Goal: Transaction & Acquisition: Download file/media

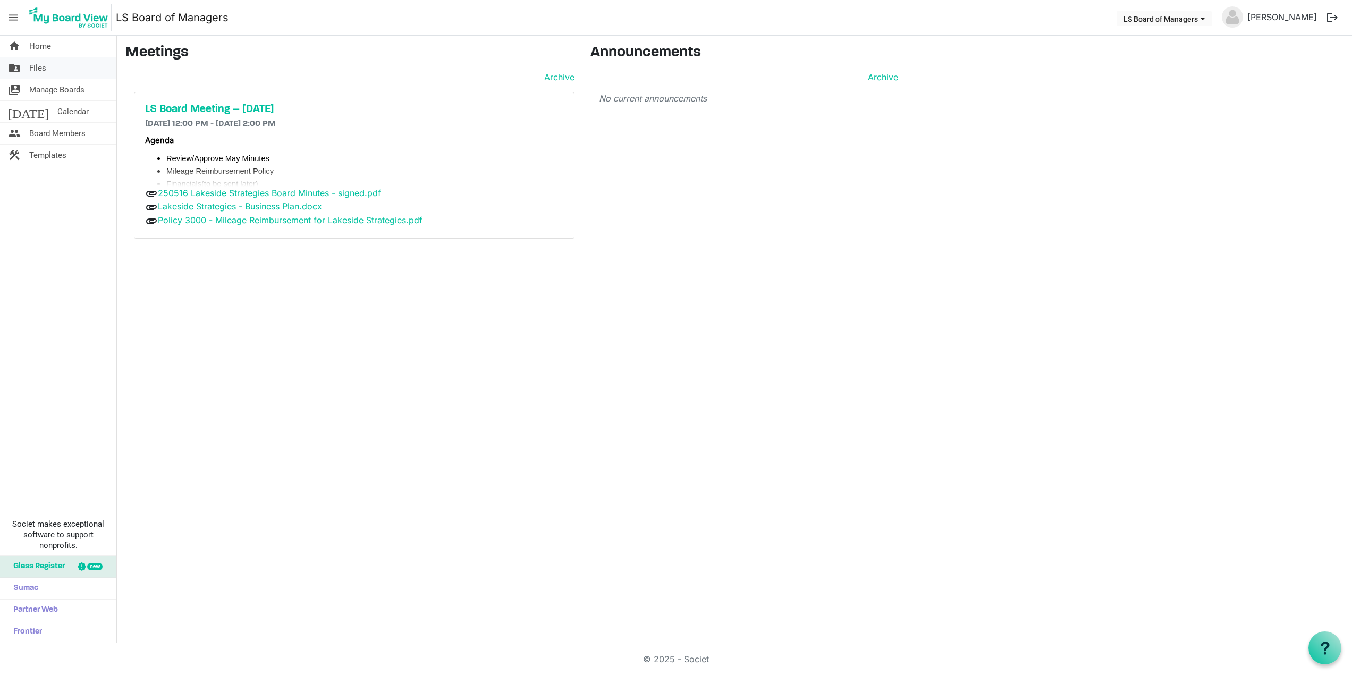
click at [45, 67] on span "Files" at bounding box center [37, 67] width 17 height 21
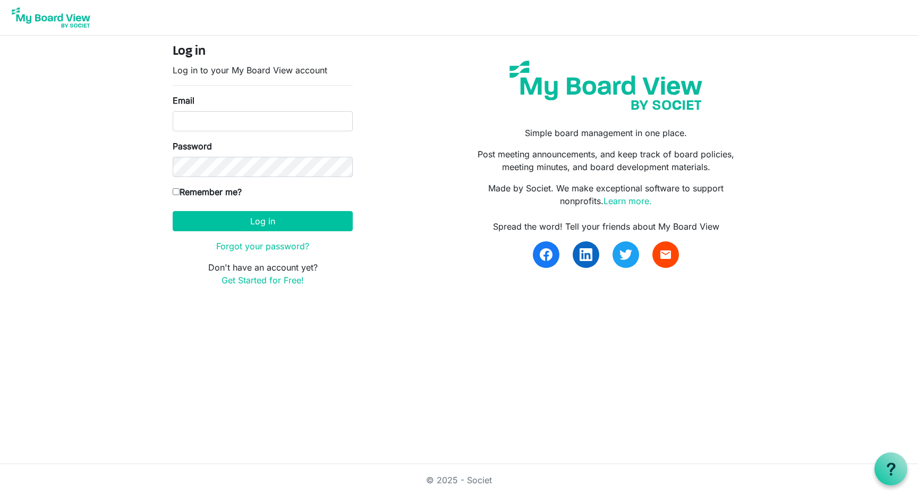
click at [274, 131] on form "Log in Log in to your My Board View account Email Password Remember me? America…" at bounding box center [263, 165] width 180 height 242
click at [280, 127] on input "Email" at bounding box center [263, 121] width 180 height 20
type input "matt.sawtell@strategictechadv.com"
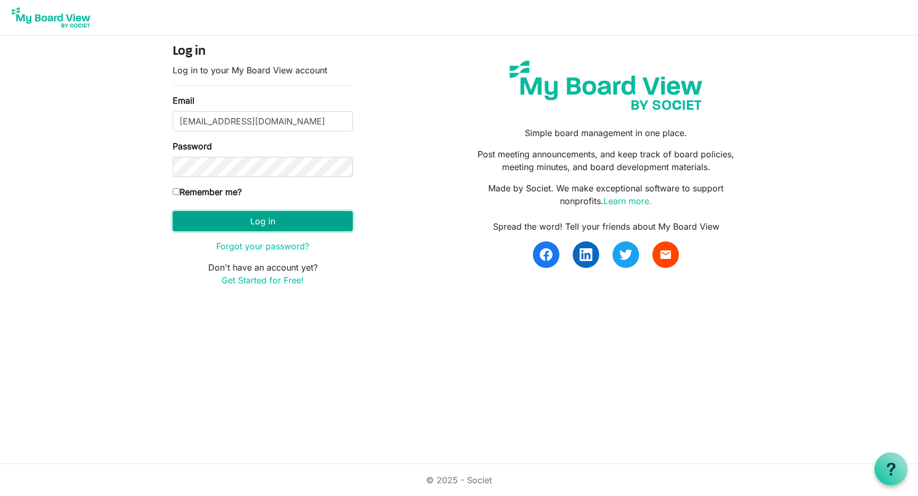
click at [293, 219] on button "Log in" at bounding box center [263, 221] width 180 height 20
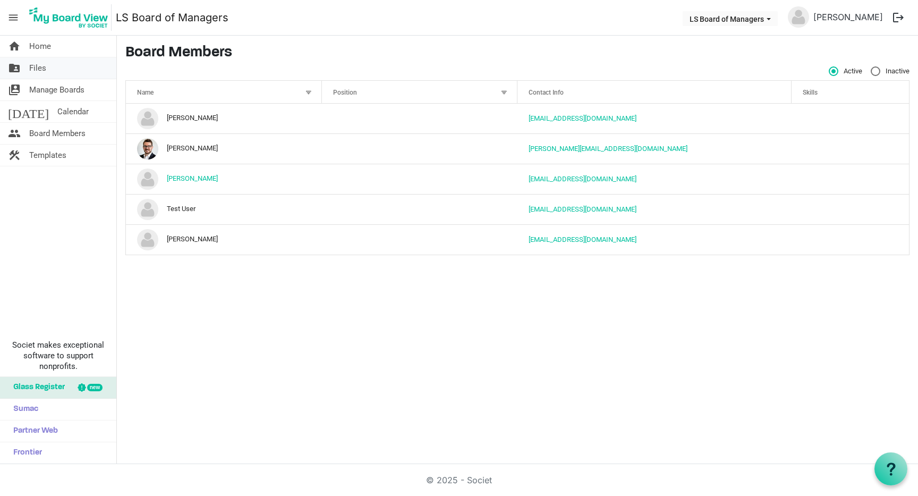
click at [44, 67] on span "Files" at bounding box center [37, 67] width 17 height 21
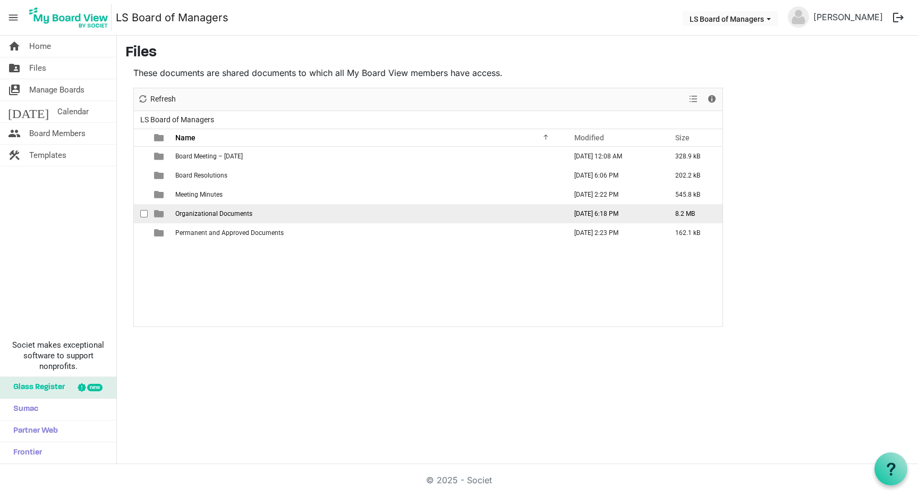
click at [209, 215] on span "Organizational Documents" at bounding box center [213, 213] width 77 height 7
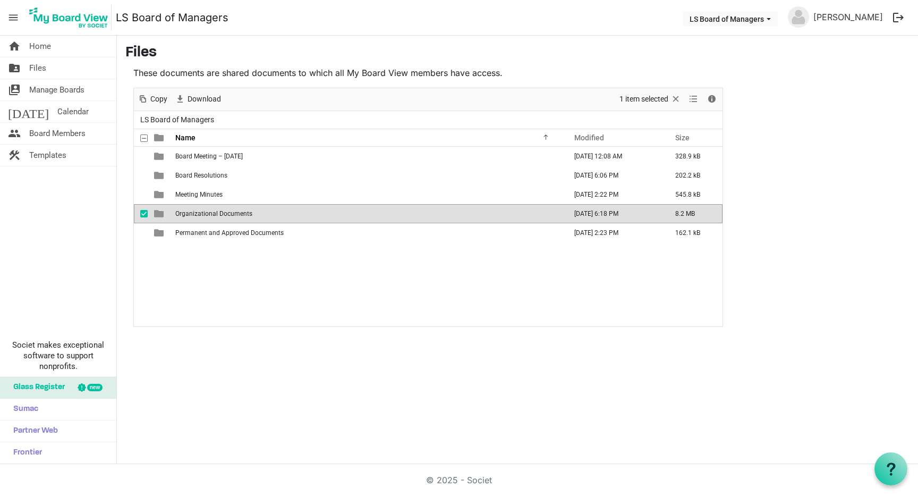
click at [415, 211] on td "Organizational Documents" at bounding box center [367, 213] width 391 height 19
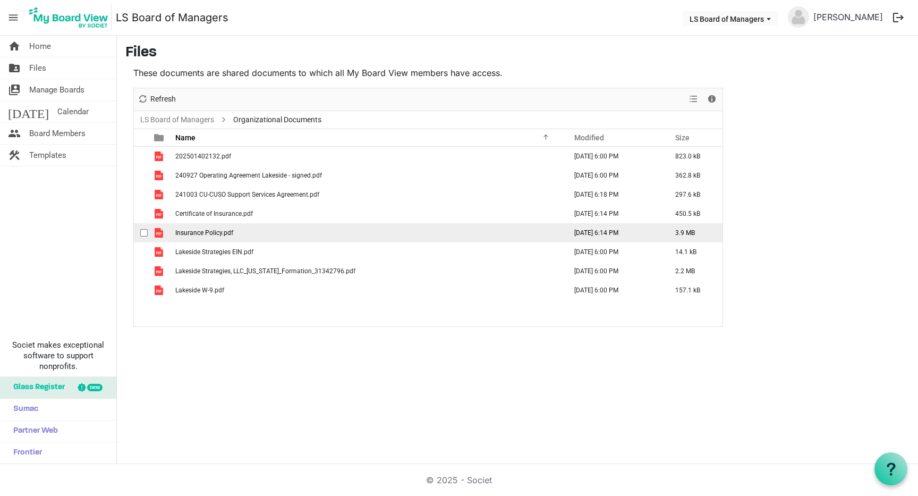
click at [235, 231] on td "Insurance Policy.pdf" at bounding box center [367, 232] width 391 height 19
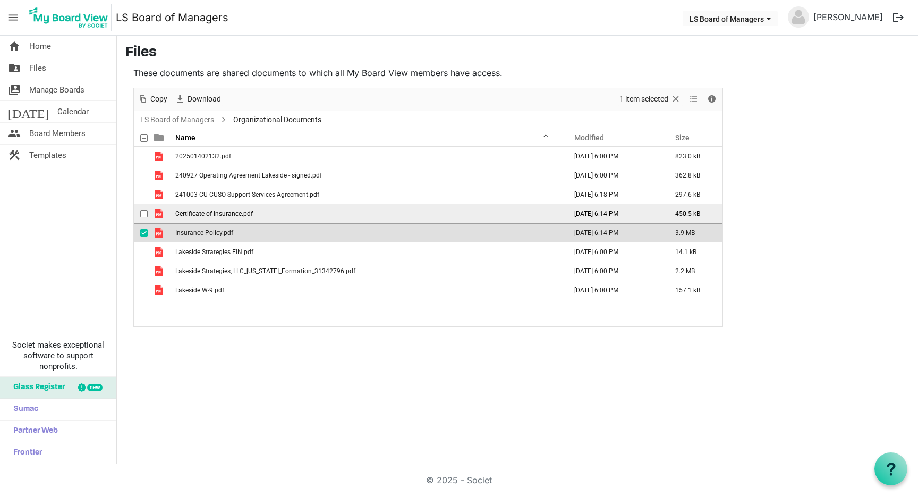
click at [317, 211] on td "Certificate of Insurance.pdf" at bounding box center [367, 213] width 391 height 19
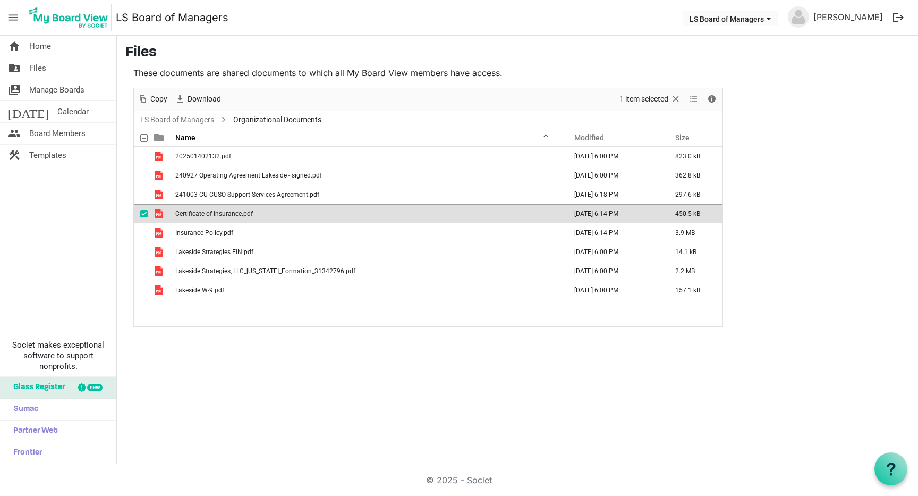
click at [317, 211] on td "Certificate of Insurance.pdf" at bounding box center [367, 213] width 391 height 19
